Goal: Transaction & Acquisition: Book appointment/travel/reservation

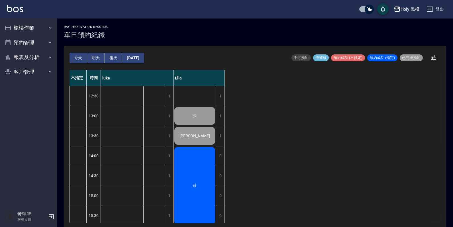
click at [84, 54] on button "今天" at bounding box center [79, 58] width 18 height 11
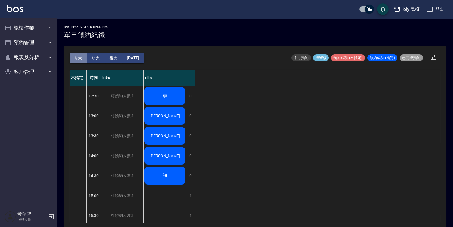
click at [83, 56] on button "今天" at bounding box center [79, 58] width 18 height 11
drag, startPoint x: 127, startPoint y: 165, endPoint x: 112, endPoint y: 157, distance: 16.6
click at [112, 157] on div "可預約人數:1" at bounding box center [122, 156] width 42 height 20
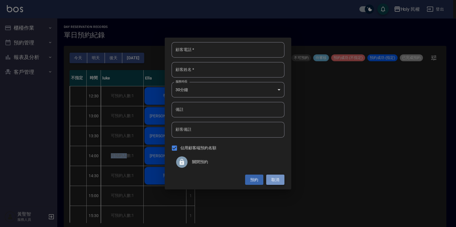
drag, startPoint x: 272, startPoint y: 178, endPoint x: 274, endPoint y: 181, distance: 3.4
click at [274, 181] on button "取消" at bounding box center [275, 180] width 18 height 11
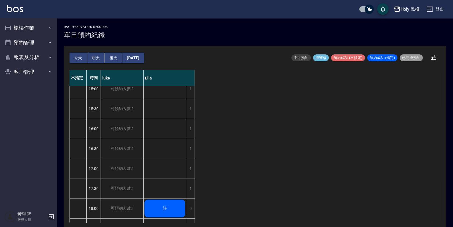
scroll to position [187, 0]
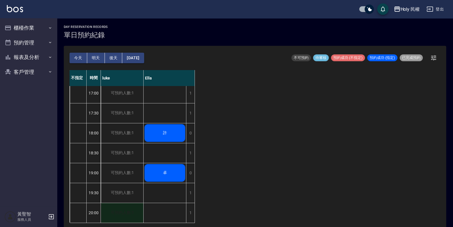
click at [117, 203] on div "可預約人數:1" at bounding box center [122, 213] width 42 height 20
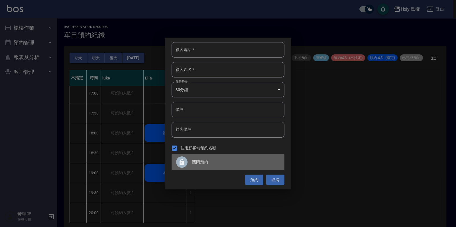
click at [183, 164] on icon at bounding box center [182, 162] width 5 height 6
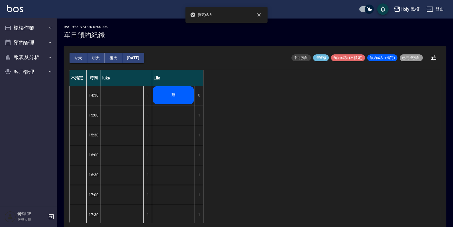
scroll to position [0, 0]
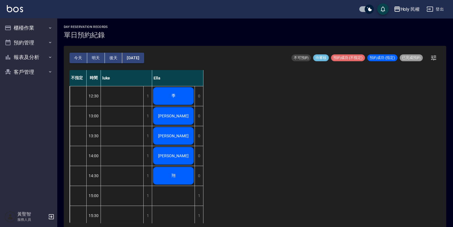
click at [205, 194] on div "不指定 時間 [PERSON_NAME] 12:30 13:00 13:30 14:00 14:30 15:00 15:30 16:00 16:30 17:0…" at bounding box center [255, 146] width 371 height 153
click at [201, 195] on div "1" at bounding box center [199, 196] width 9 height 20
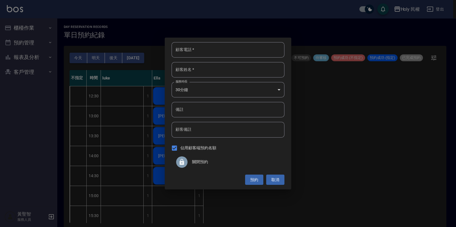
click at [241, 51] on input "顧客電話   *" at bounding box center [228, 49] width 113 height 15
type input "0911175465"
click at [242, 70] on input "顧客姓名   *" at bounding box center [228, 69] width 113 height 15
type input "許"
type input "栩"
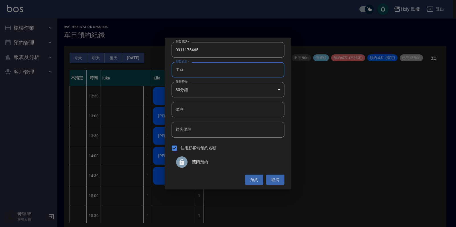
type input "需"
type input "栩"
type input "旭"
type input "冔"
type input "徐"
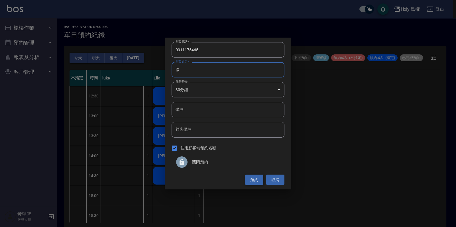
click at [261, 181] on button "預約" at bounding box center [254, 180] width 18 height 11
